Goal: Task Accomplishment & Management: Use online tool/utility

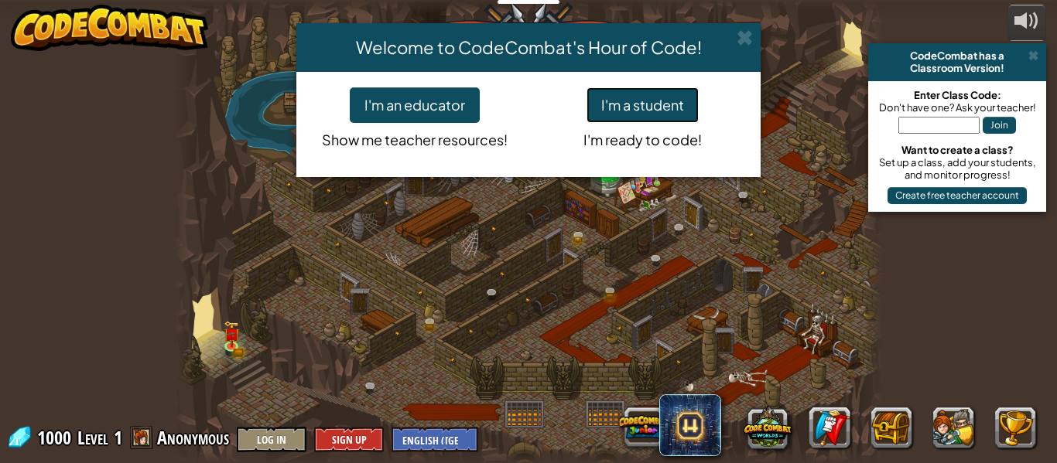
click at [626, 104] on button "I'm a student" at bounding box center [642, 105] width 112 height 36
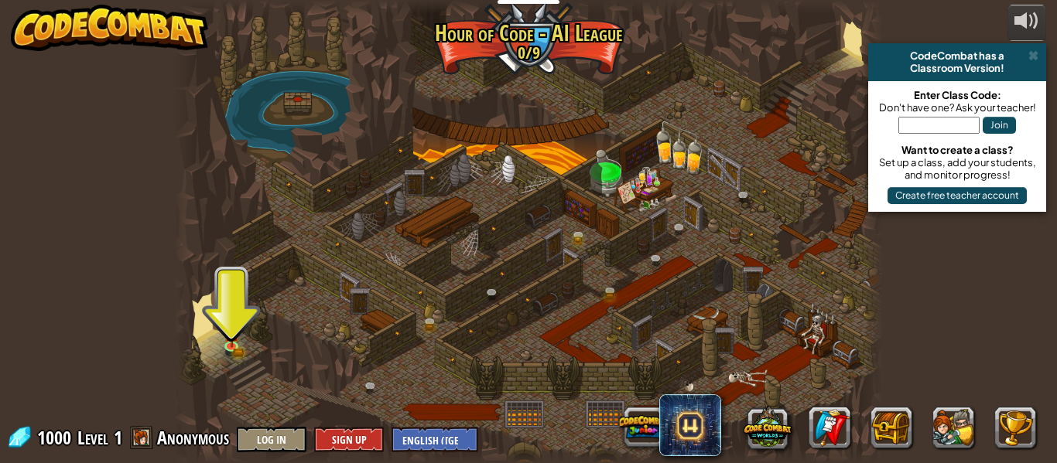
click at [231, 282] on div at bounding box center [528, 231] width 709 height 463
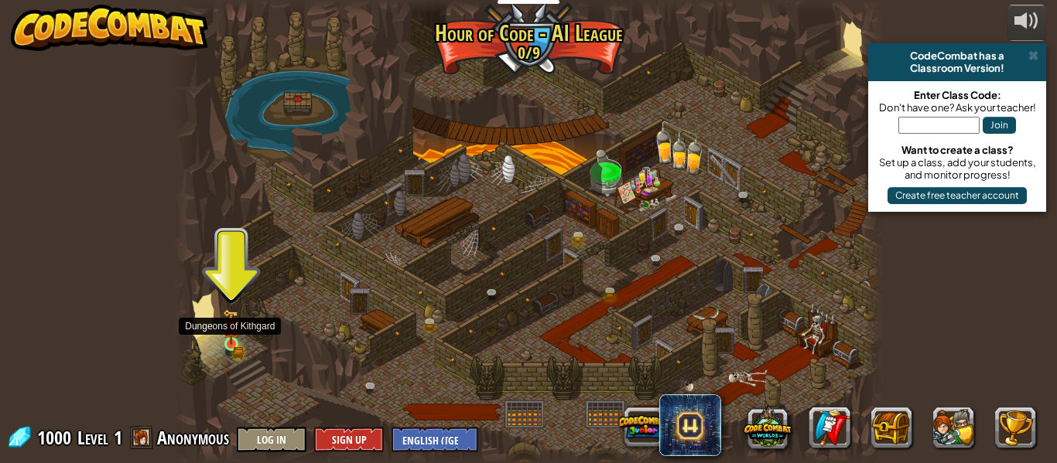
click at [228, 341] on img at bounding box center [231, 327] width 16 height 36
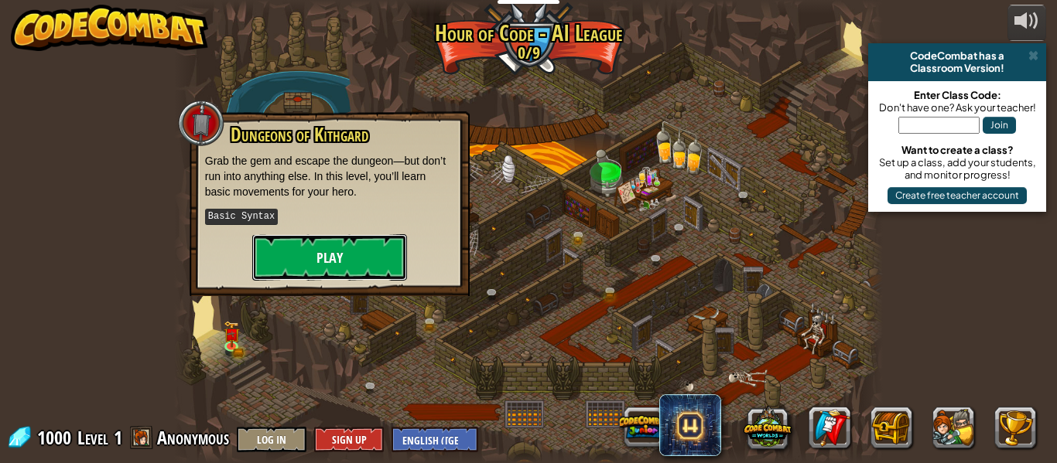
click at [383, 271] on button "Play" at bounding box center [329, 257] width 155 height 46
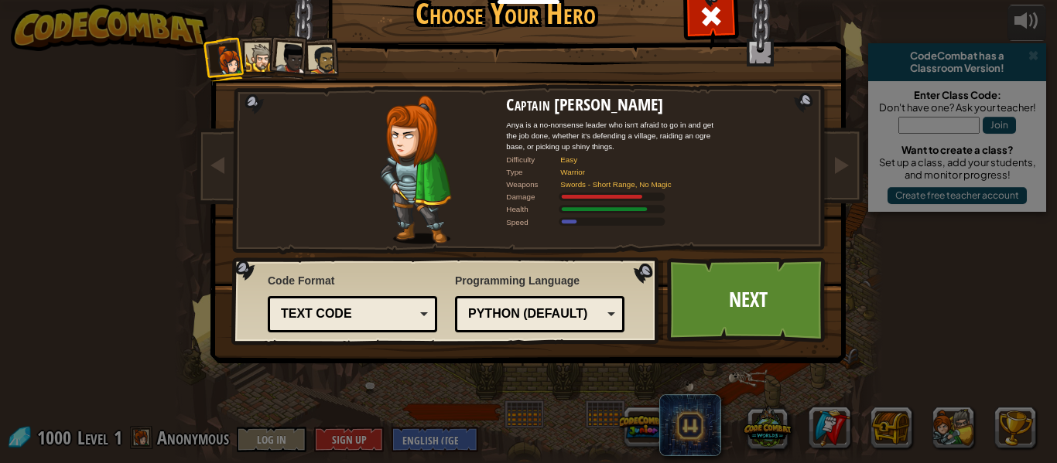
click at [596, 316] on div "Python (Default)" at bounding box center [535, 315] width 134 height 18
click at [366, 309] on div "Text code" at bounding box center [348, 315] width 134 height 18
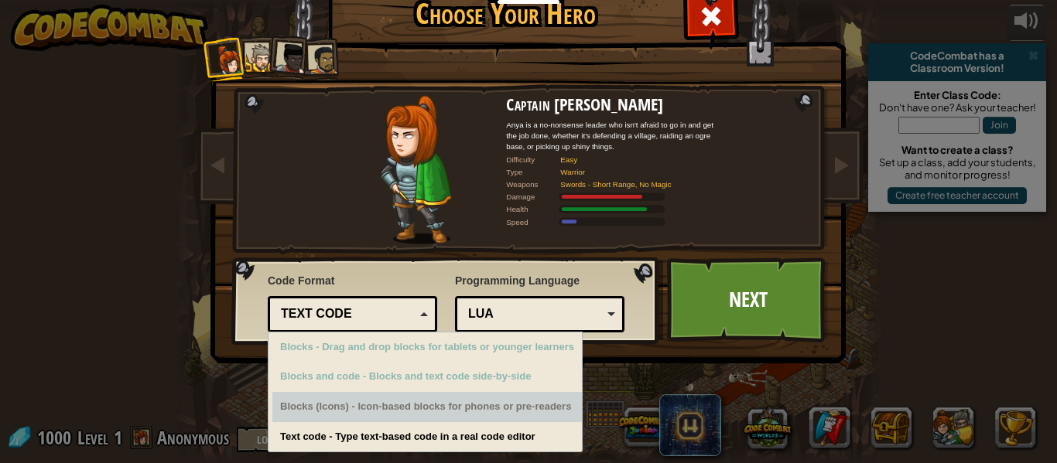
click at [460, 407] on div "Blocks (Icons) - Icon-based blocks for phones or pre-readers" at bounding box center [426, 407] width 309 height 30
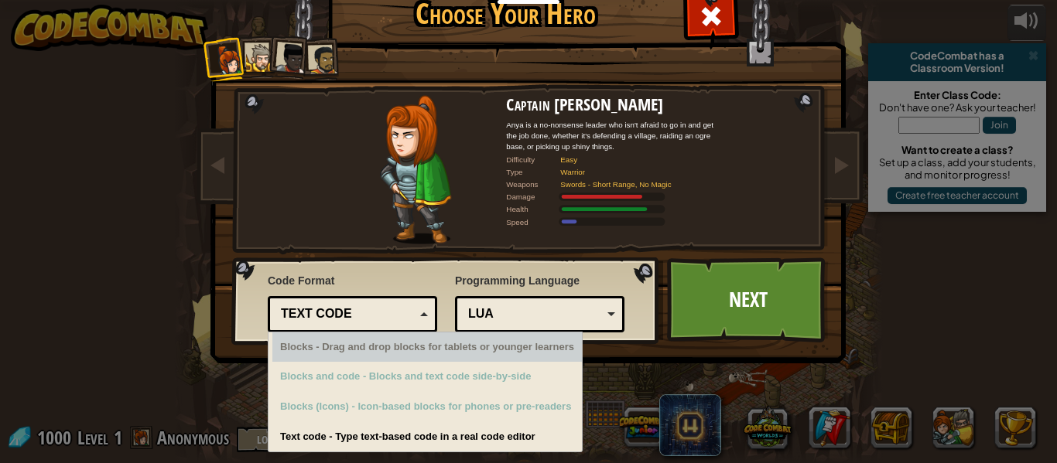
click at [514, 246] on div "Captain [PERSON_NAME] Anya is a no-nonsense leader who isn't afraid to go in an…" at bounding box center [528, 198] width 580 height 337
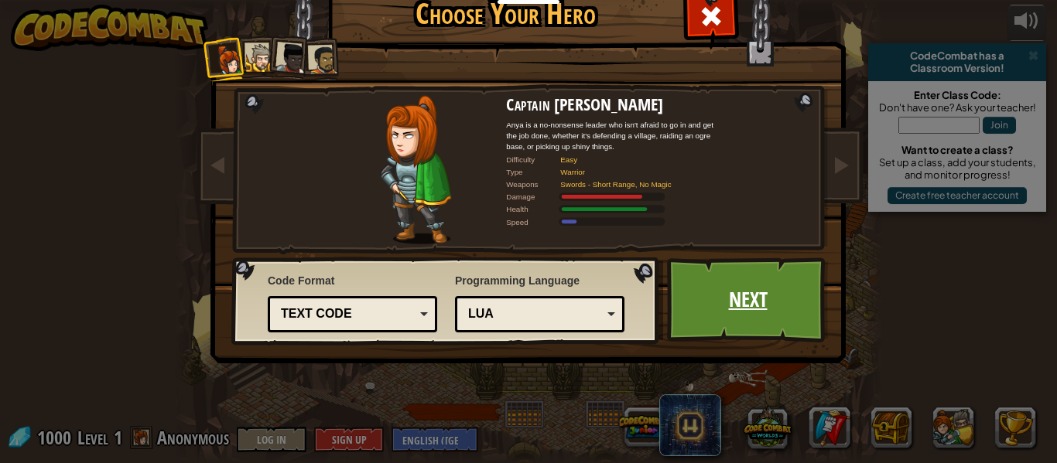
click at [777, 295] on link "Next" at bounding box center [748, 300] width 162 height 85
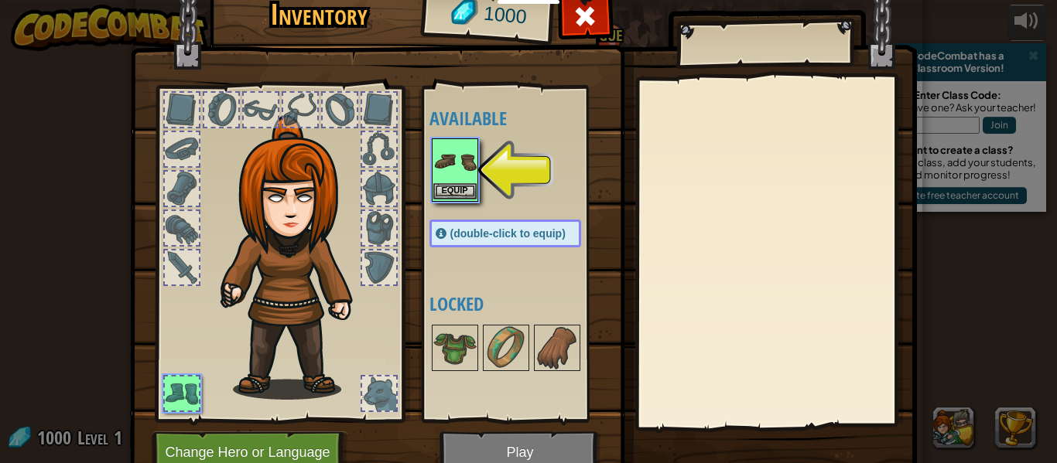
click at [457, 181] on img at bounding box center [454, 161] width 43 height 43
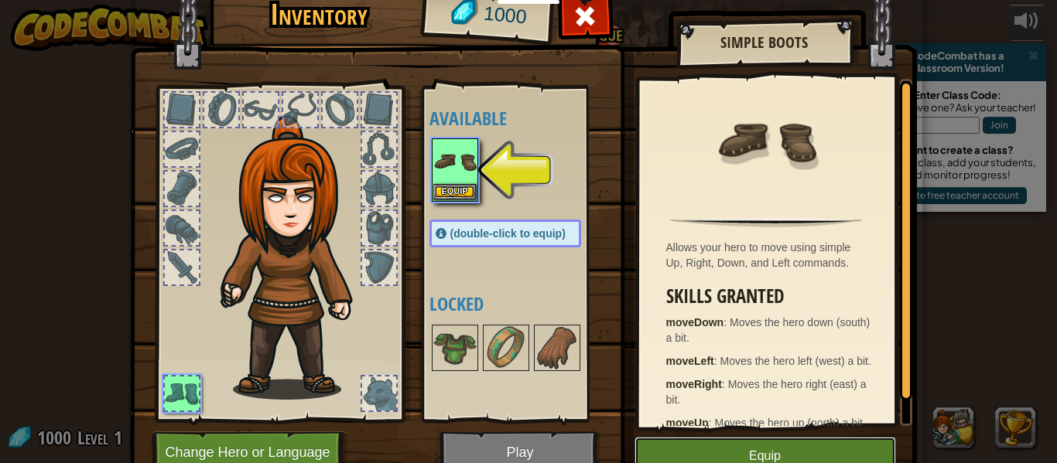
click at [703, 450] on button "Equip" at bounding box center [764, 456] width 261 height 39
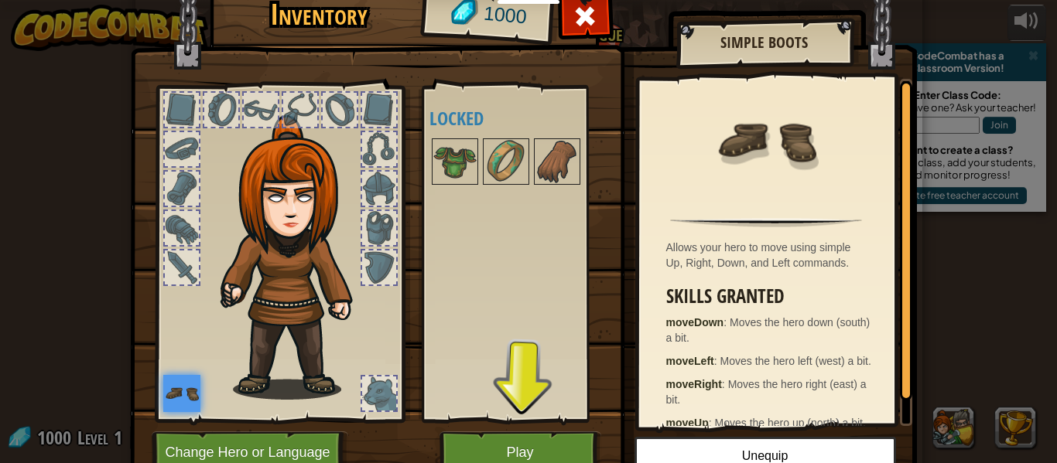
click at [251, 106] on div at bounding box center [261, 110] width 34 height 34
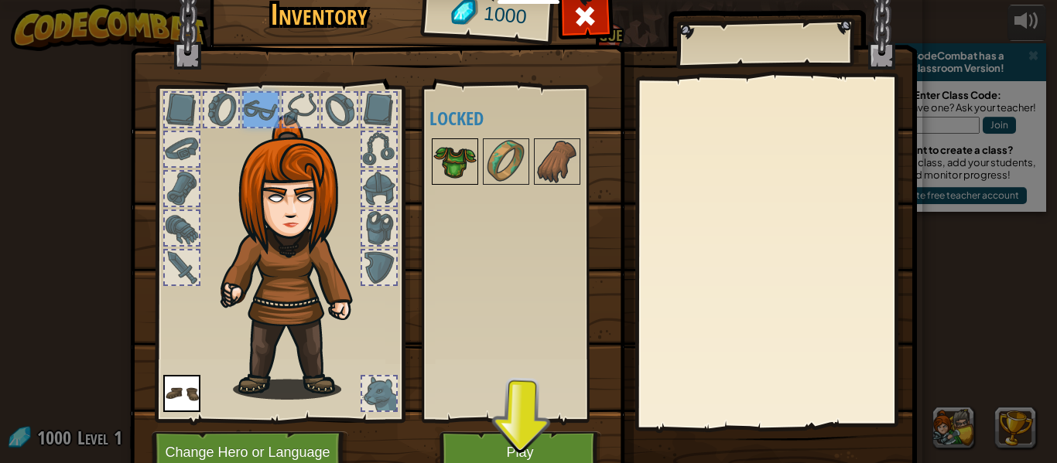
click at [445, 160] on img at bounding box center [454, 161] width 43 height 43
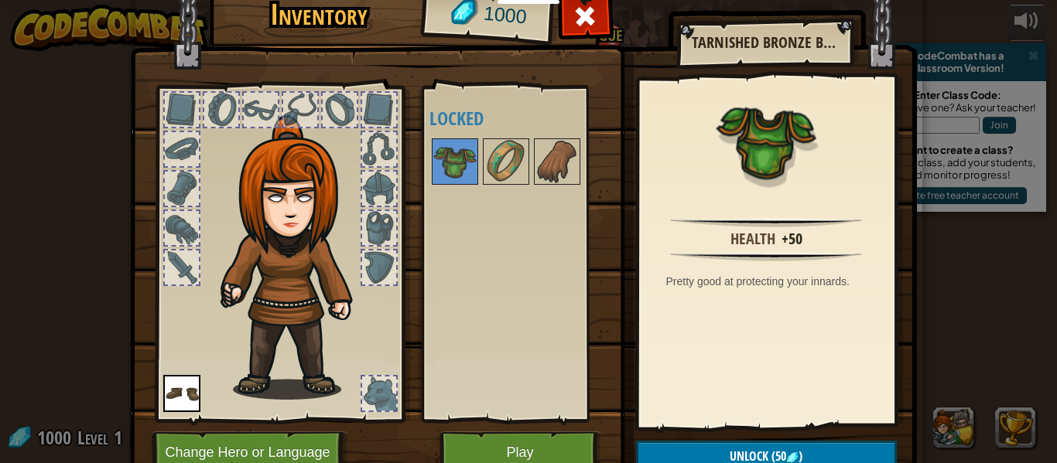
click at [180, 107] on div at bounding box center [182, 110] width 34 height 34
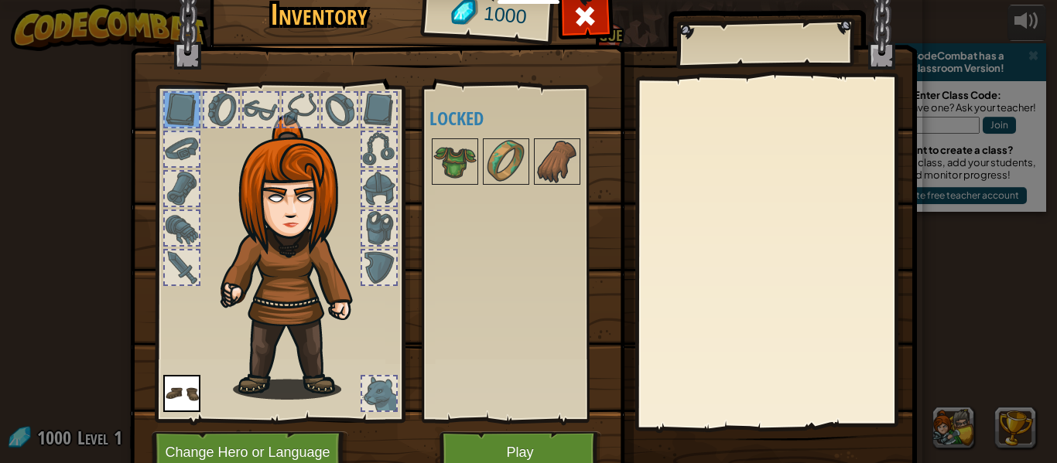
click at [184, 152] on div at bounding box center [182, 149] width 34 height 34
click at [188, 173] on div at bounding box center [182, 189] width 34 height 34
click at [186, 218] on div at bounding box center [182, 228] width 34 height 34
click at [179, 275] on div at bounding box center [182, 268] width 34 height 34
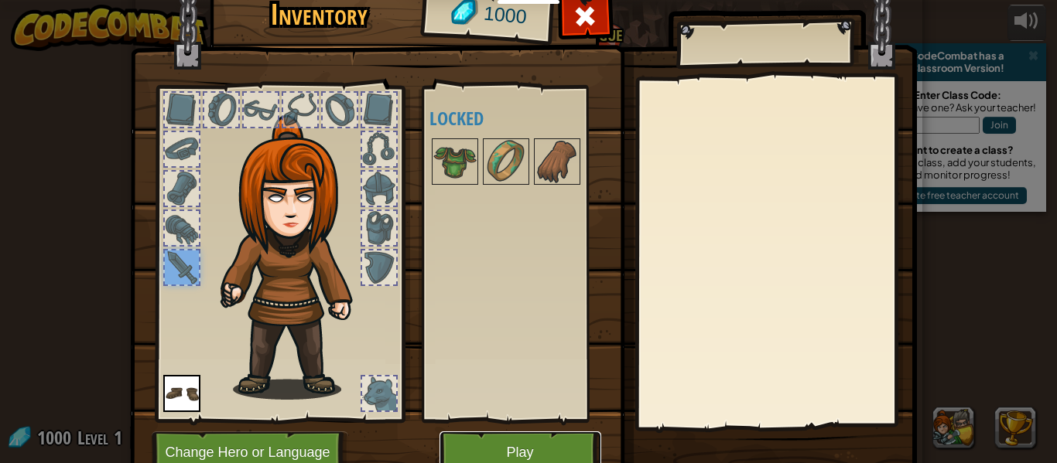
click at [523, 453] on button "Play" at bounding box center [520, 453] width 162 height 43
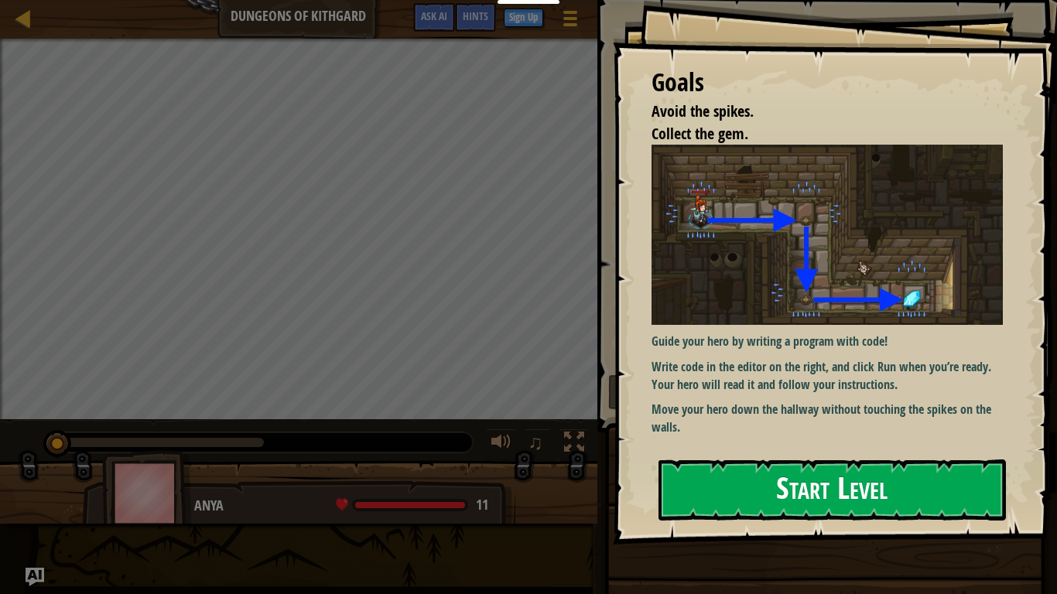
click at [777, 463] on button "Start Level" at bounding box center [831, 489] width 347 height 61
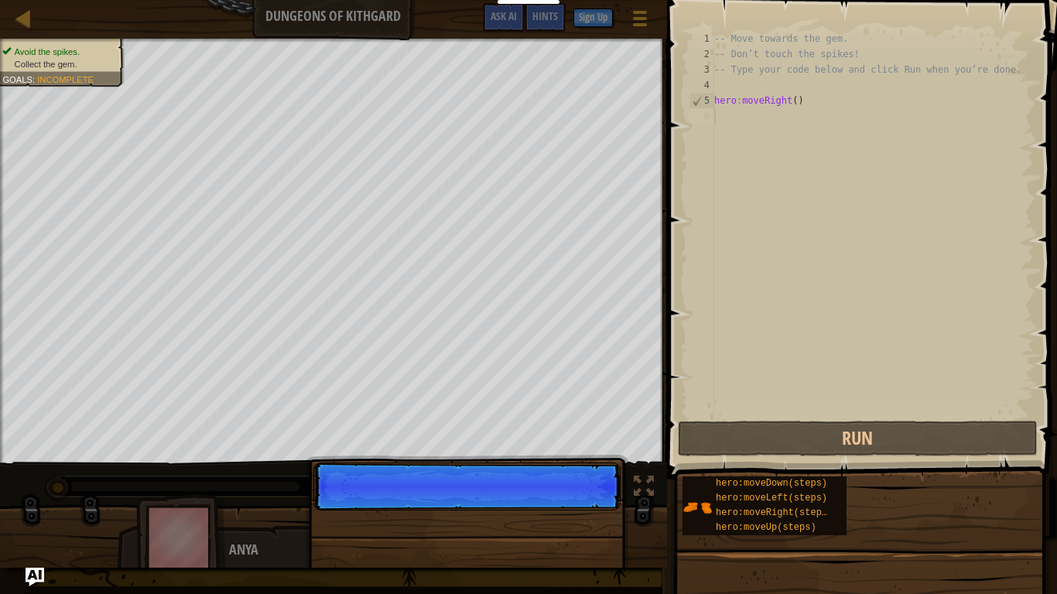
scroll to position [7, 0]
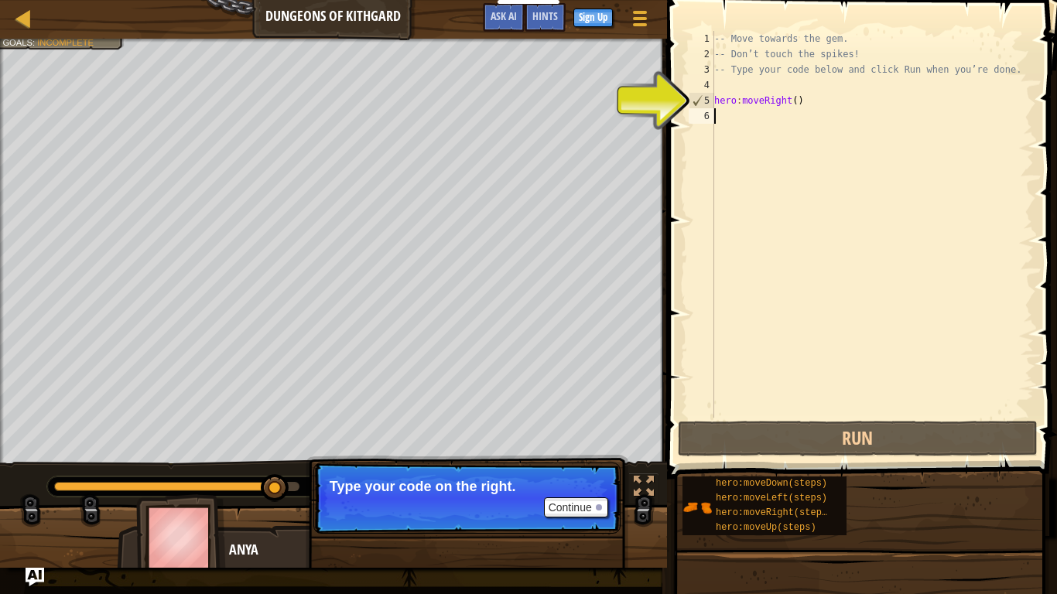
click at [663, 166] on span at bounding box center [863, 217] width 402 height 524
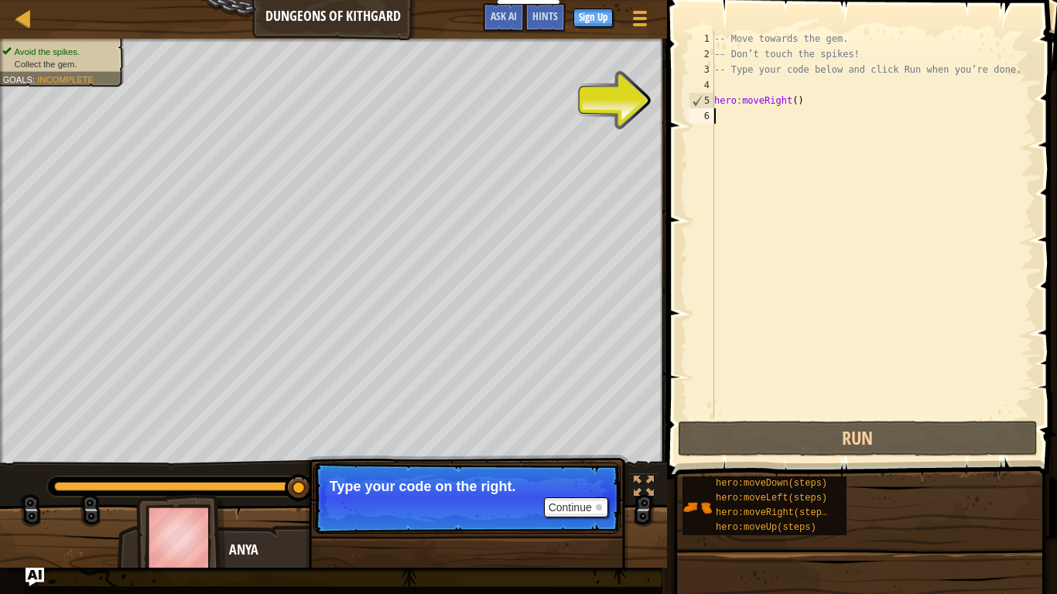
type textarea "hero:moveRight()"
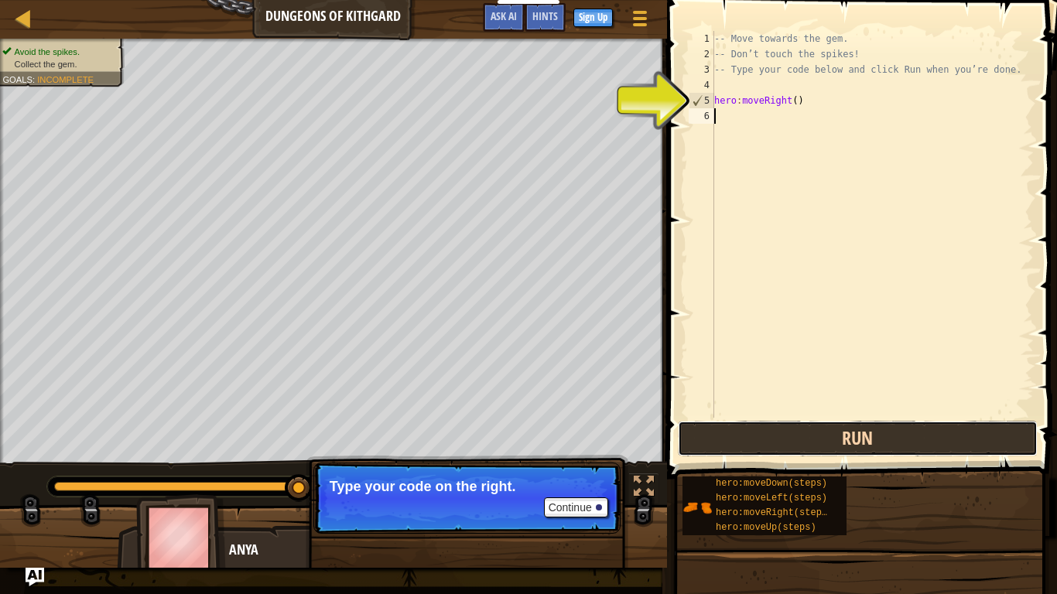
click at [947, 442] on button "Run" at bounding box center [858, 439] width 360 height 36
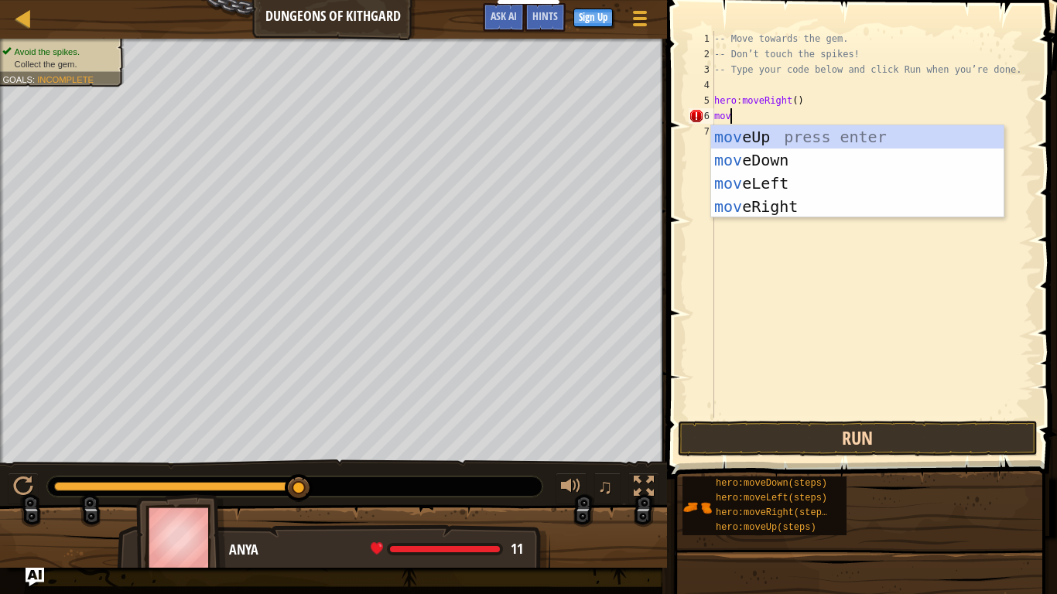
scroll to position [7, 2]
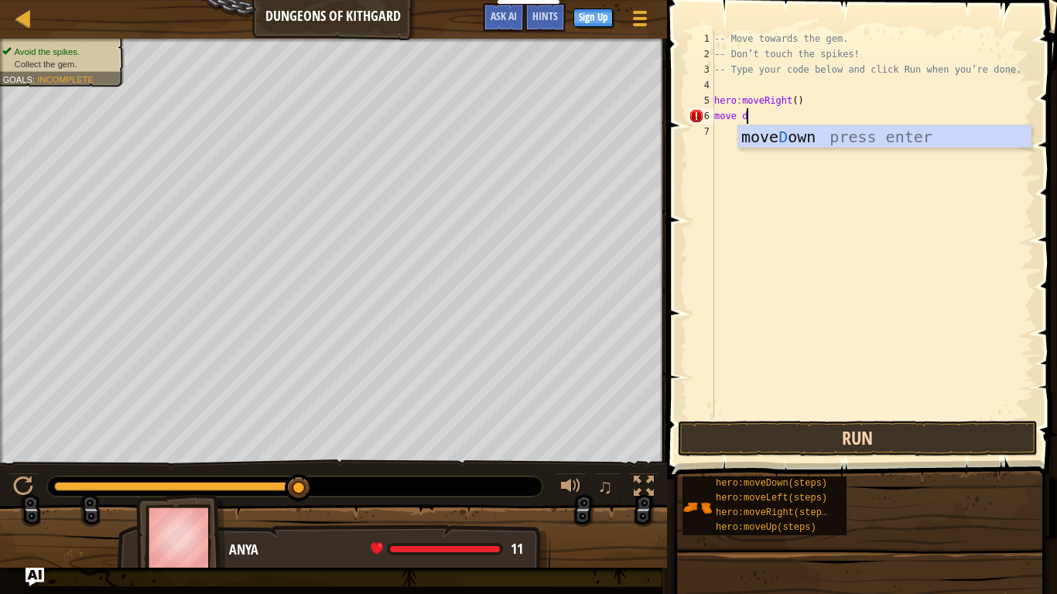
type textarea "move do"
click at [755, 142] on div "move Do wn press enter" at bounding box center [884, 160] width 292 height 70
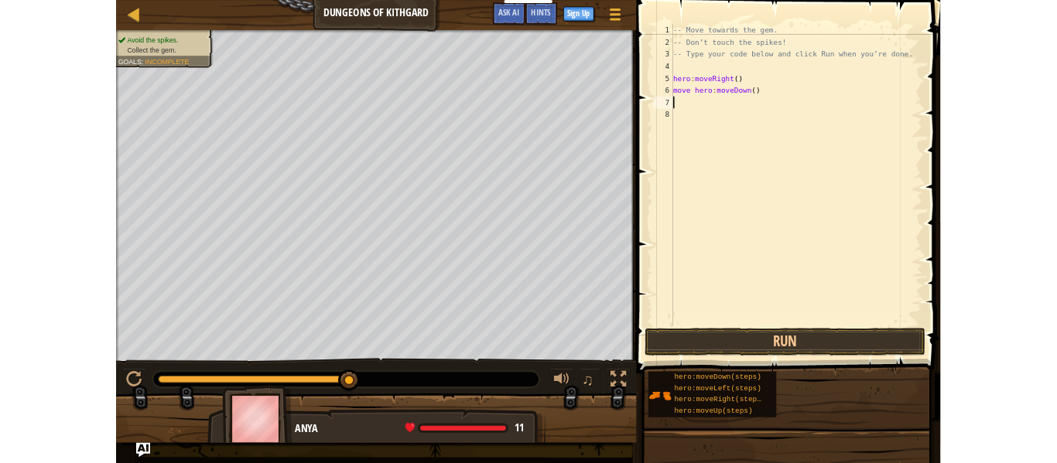
scroll to position [7, 0]
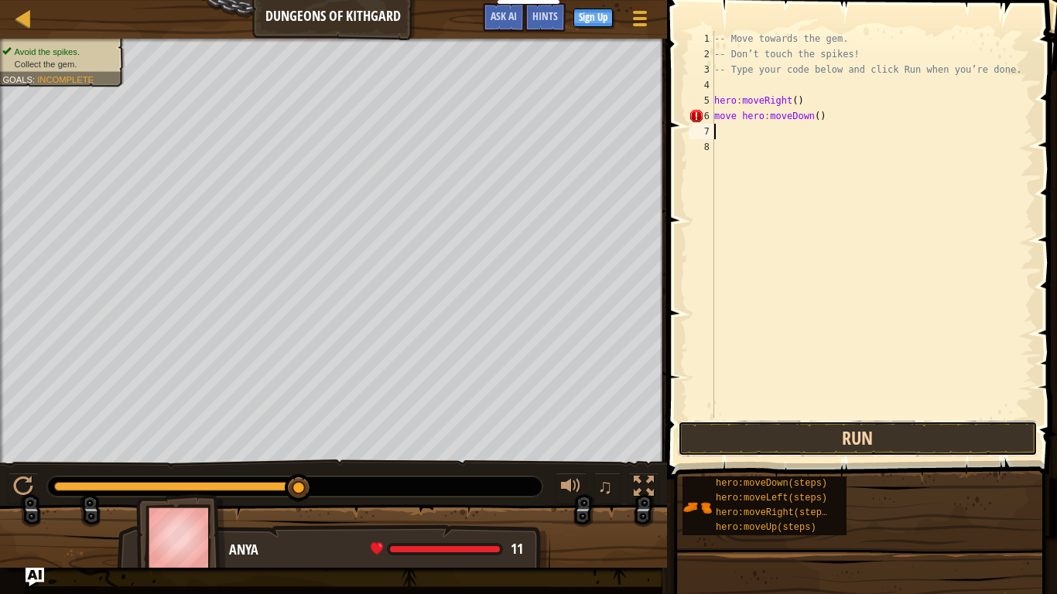
click at [789, 442] on button "Run" at bounding box center [858, 439] width 360 height 36
